Goal: Entertainment & Leisure: Consume media (video, audio)

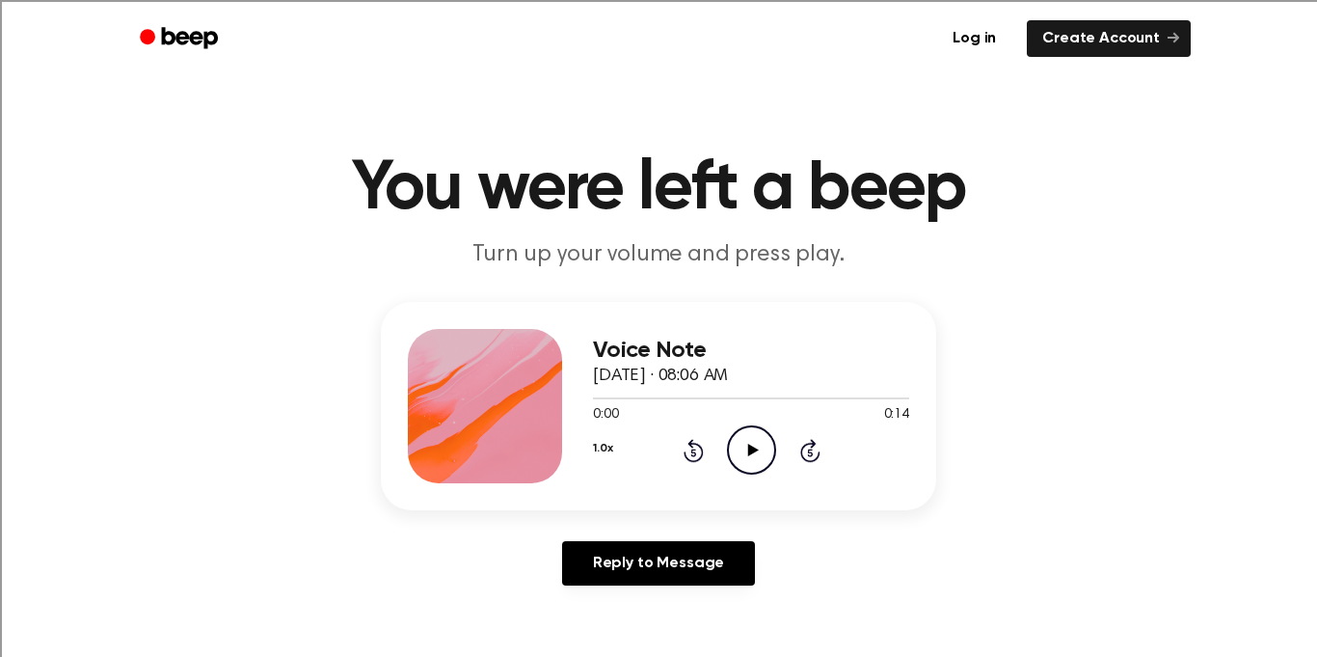
click at [743, 446] on icon "Play Audio" at bounding box center [751, 449] width 49 height 49
click at [756, 439] on icon "Play Audio" at bounding box center [751, 449] width 49 height 49
click at [761, 463] on icon "Pause Audio" at bounding box center [751, 449] width 49 height 49
click at [761, 463] on icon "Play Audio" at bounding box center [751, 449] width 49 height 49
click at [745, 459] on icon "Play Audio" at bounding box center [751, 449] width 49 height 49
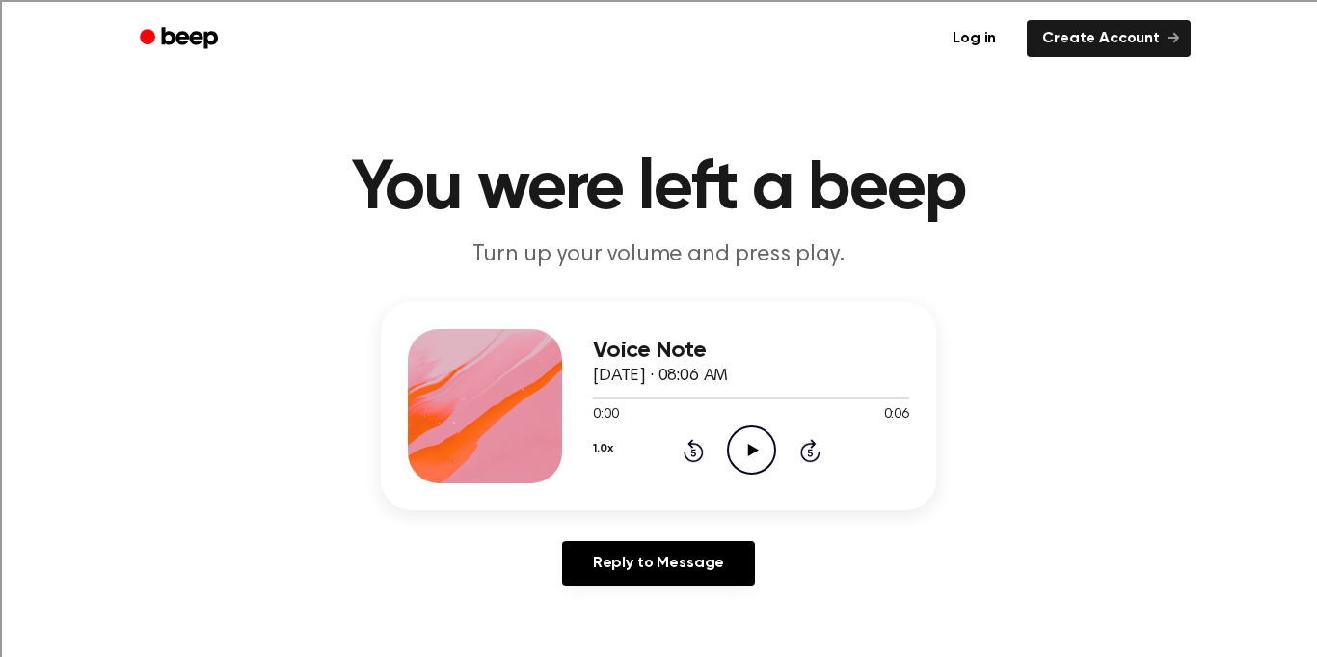
click at [753, 442] on icon "Play Audio" at bounding box center [751, 449] width 49 height 49
click at [757, 463] on icon "Play Audio" at bounding box center [751, 449] width 49 height 49
click at [752, 454] on icon "Play Audio" at bounding box center [751, 449] width 49 height 49
click at [733, 450] on icon "Play Audio" at bounding box center [751, 449] width 49 height 49
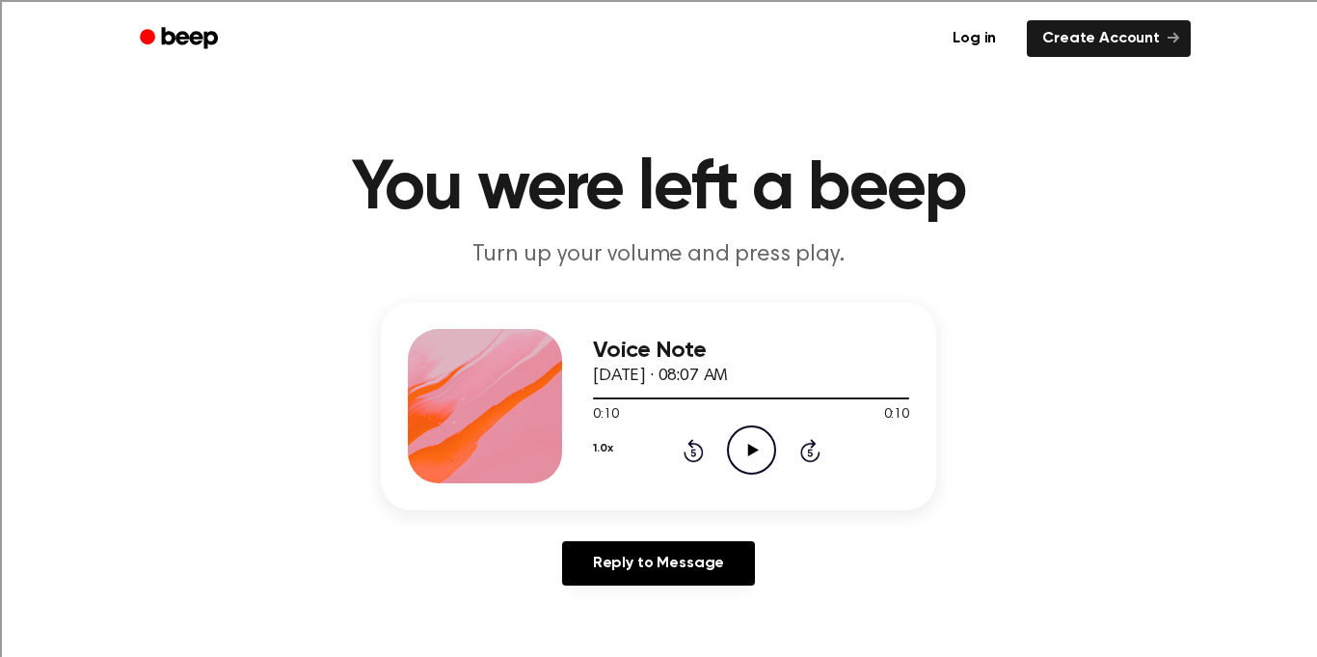
click at [733, 450] on icon "Play Audio" at bounding box center [751, 449] width 49 height 49
click at [761, 461] on icon "Play Audio" at bounding box center [751, 449] width 49 height 49
click at [742, 460] on icon "Play Audio" at bounding box center [751, 449] width 49 height 49
click at [750, 456] on icon "Play Audio" at bounding box center [751, 449] width 49 height 49
click at [745, 466] on icon "Play Audio" at bounding box center [751, 449] width 49 height 49
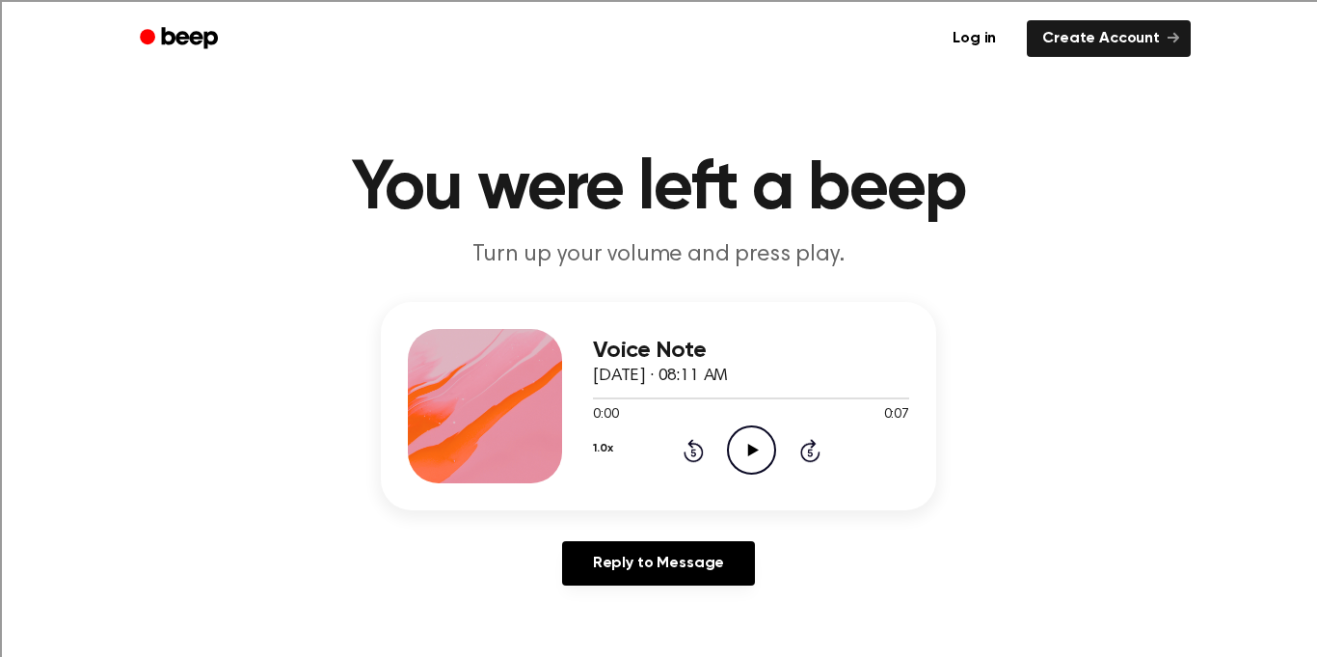
click at [751, 466] on icon "Play Audio" at bounding box center [751, 449] width 49 height 49
